Goal: Information Seeking & Learning: Learn about a topic

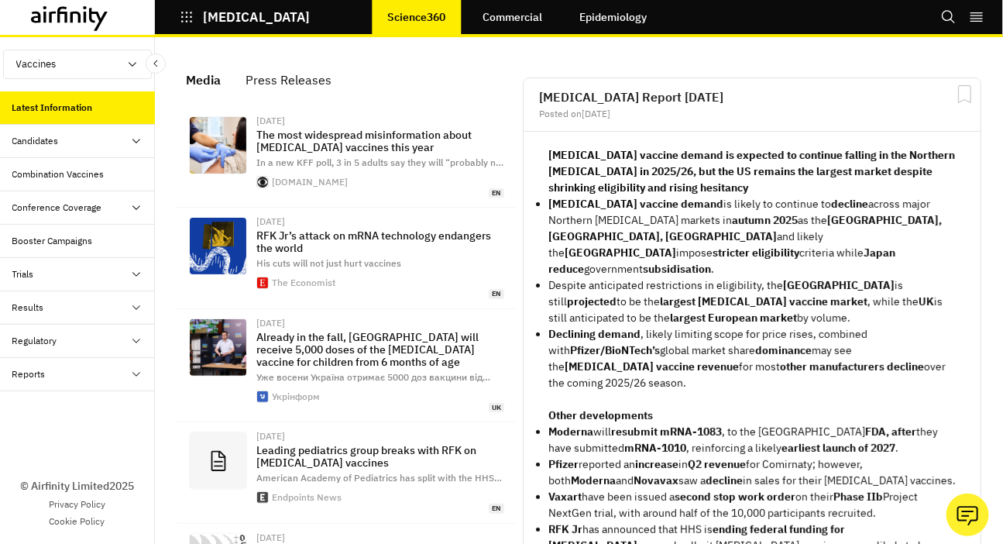
scroll to position [1157, 465]
click at [90, 190] on div "Latest Information Candidates Dashboard Progress Tracker Combination Vaccines C…" at bounding box center [77, 241] width 155 height 300
click at [106, 176] on div "Combination Vaccines" at bounding box center [83, 174] width 143 height 14
